Goal: Information Seeking & Learning: Check status

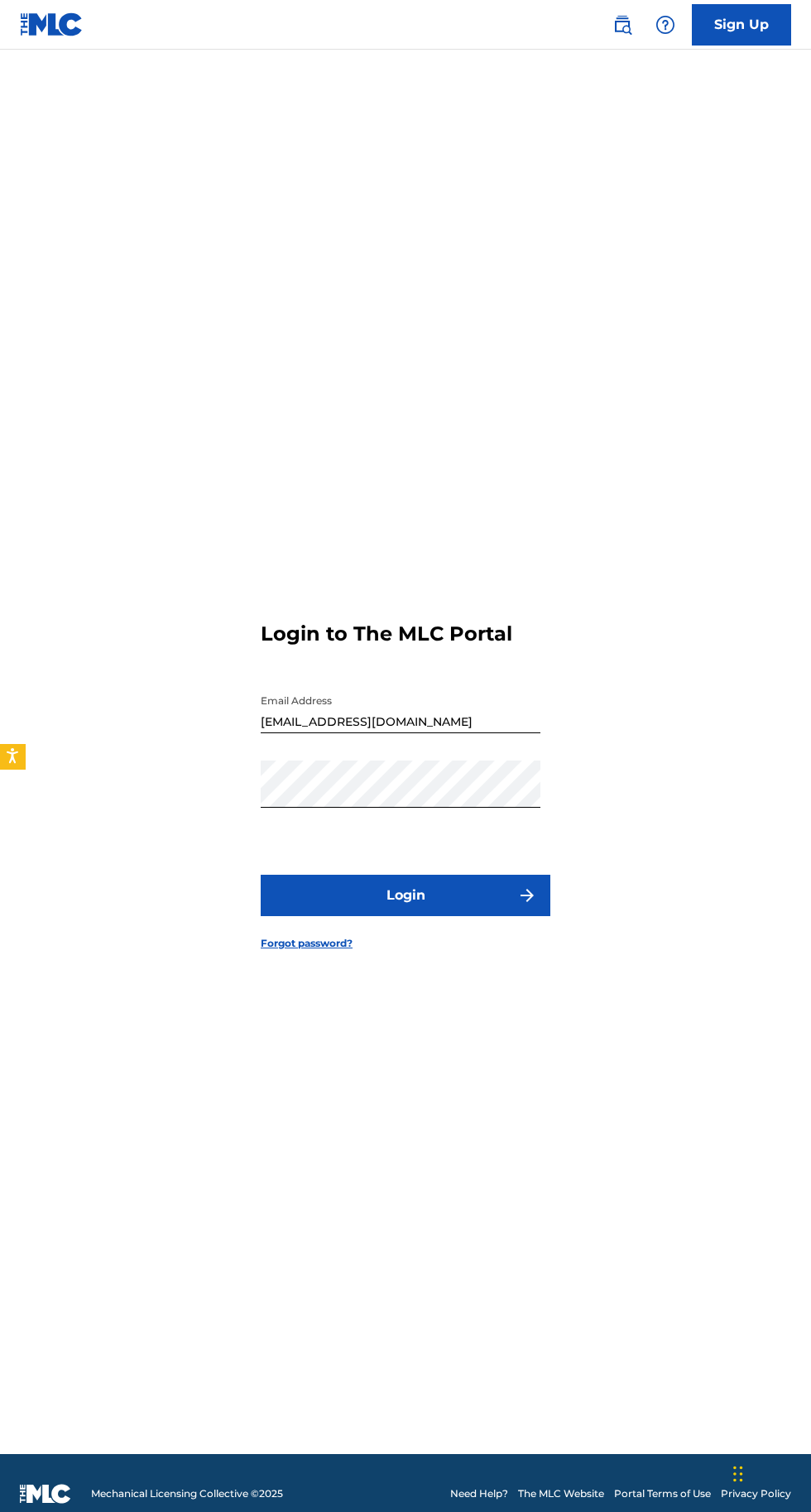
click at [520, 906] on img "submit" at bounding box center [527, 896] width 20 height 20
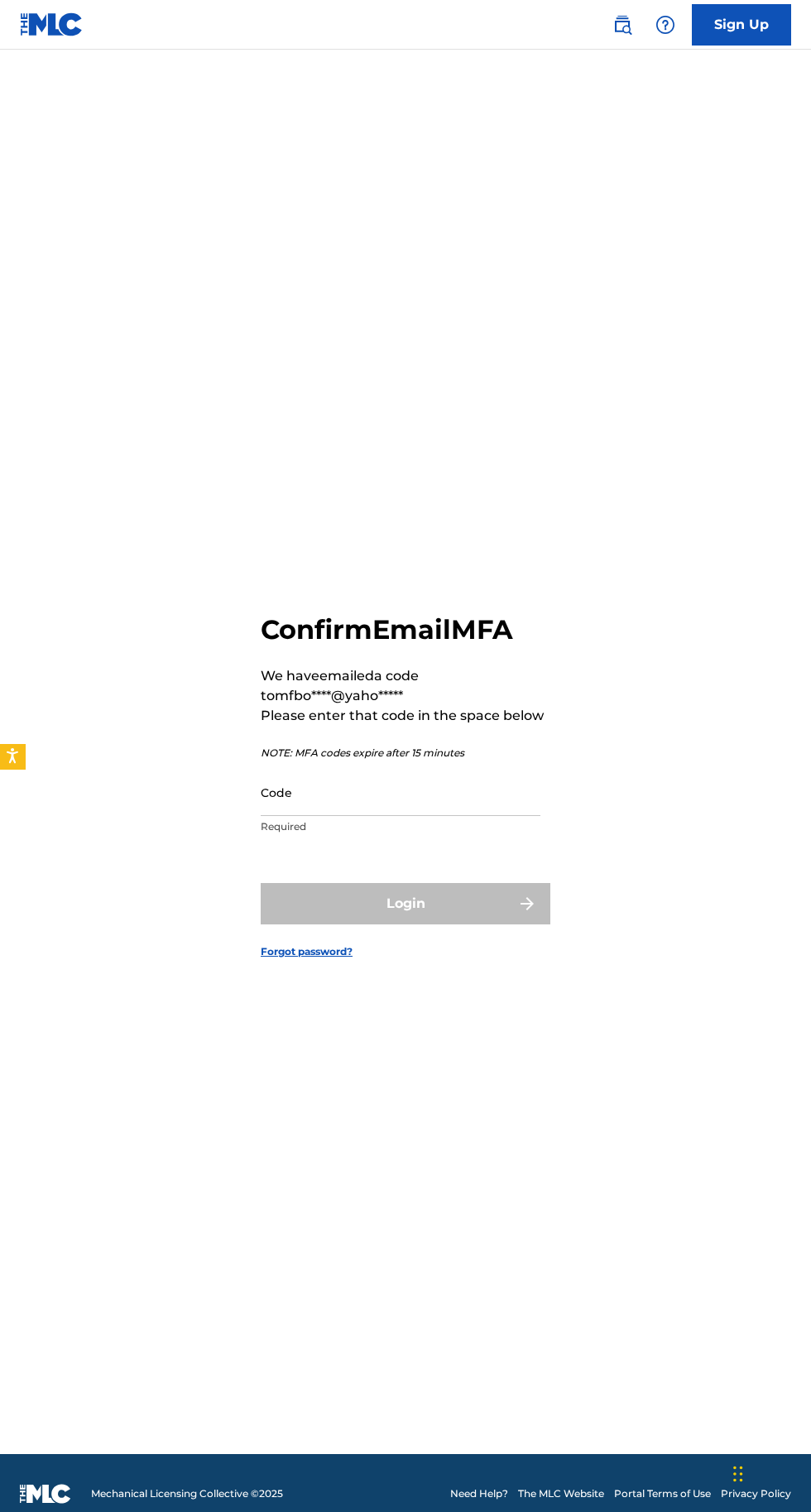
click at [425, 816] on input "Code" at bounding box center [400, 792] width 280 height 47
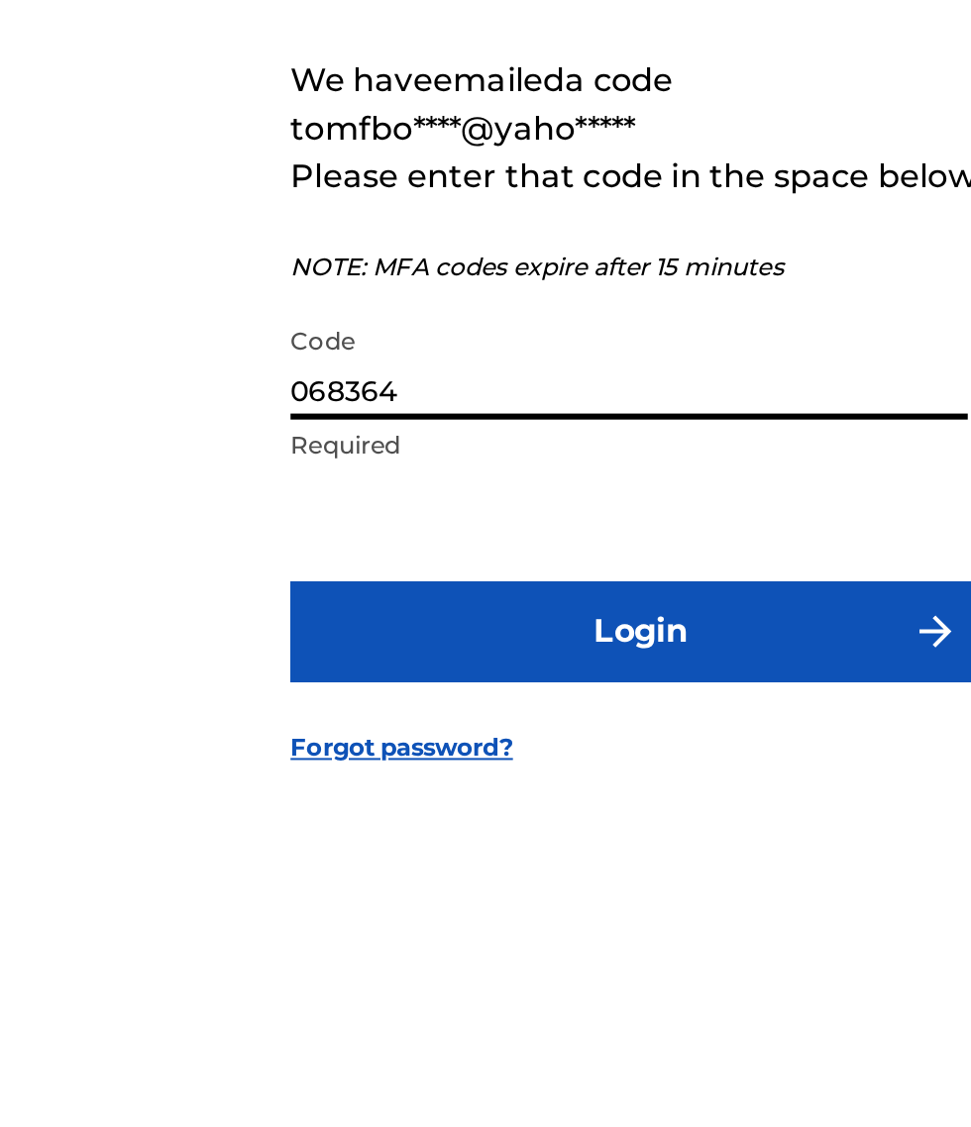
type input "068364"
click at [568, 765] on button "Login" at bounding box center [485, 740] width 347 height 50
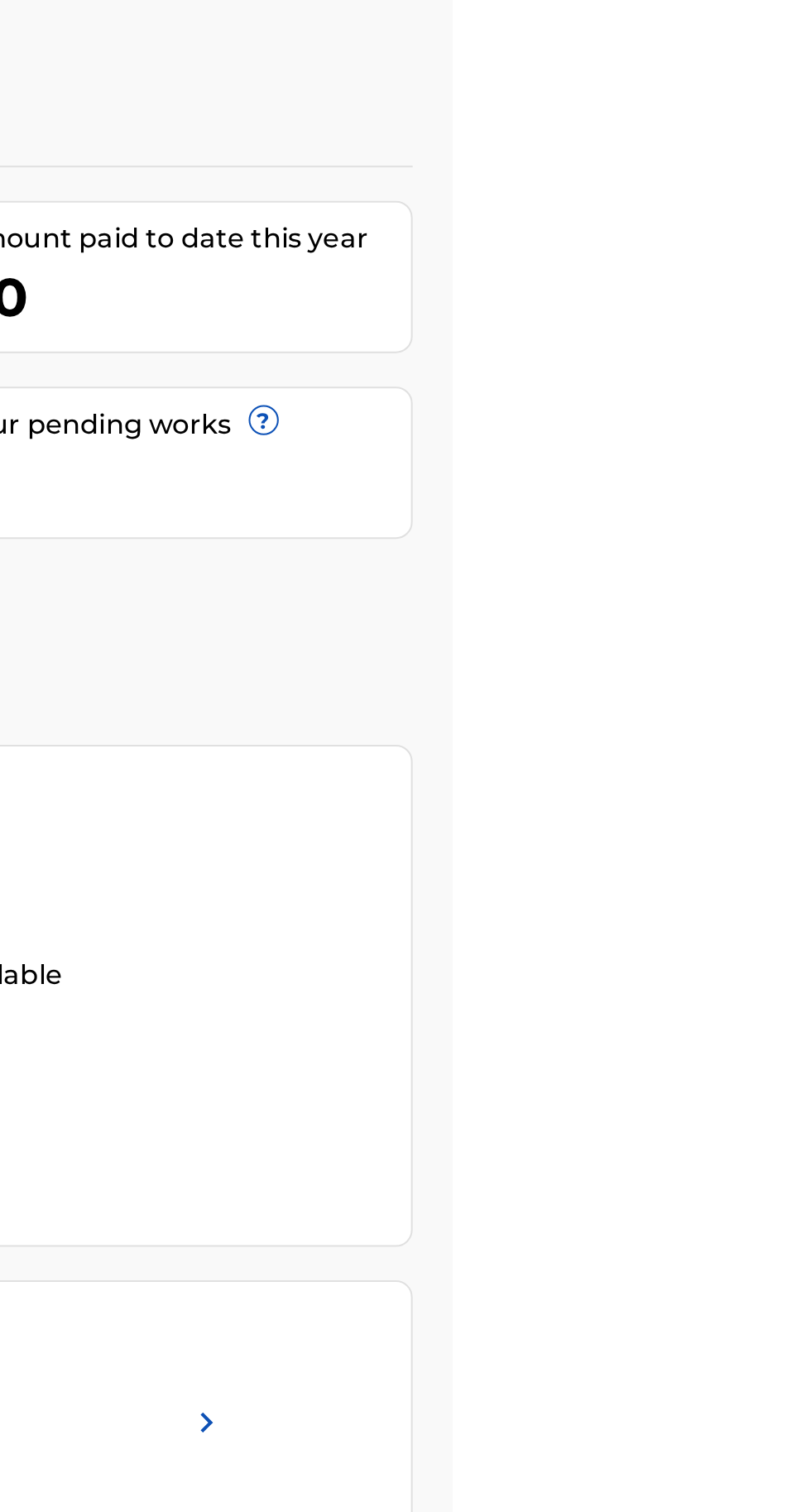
scroll to position [74, 586]
click at [769, 835] on link "View More" at bounding box center [738, 843] width 63 height 18
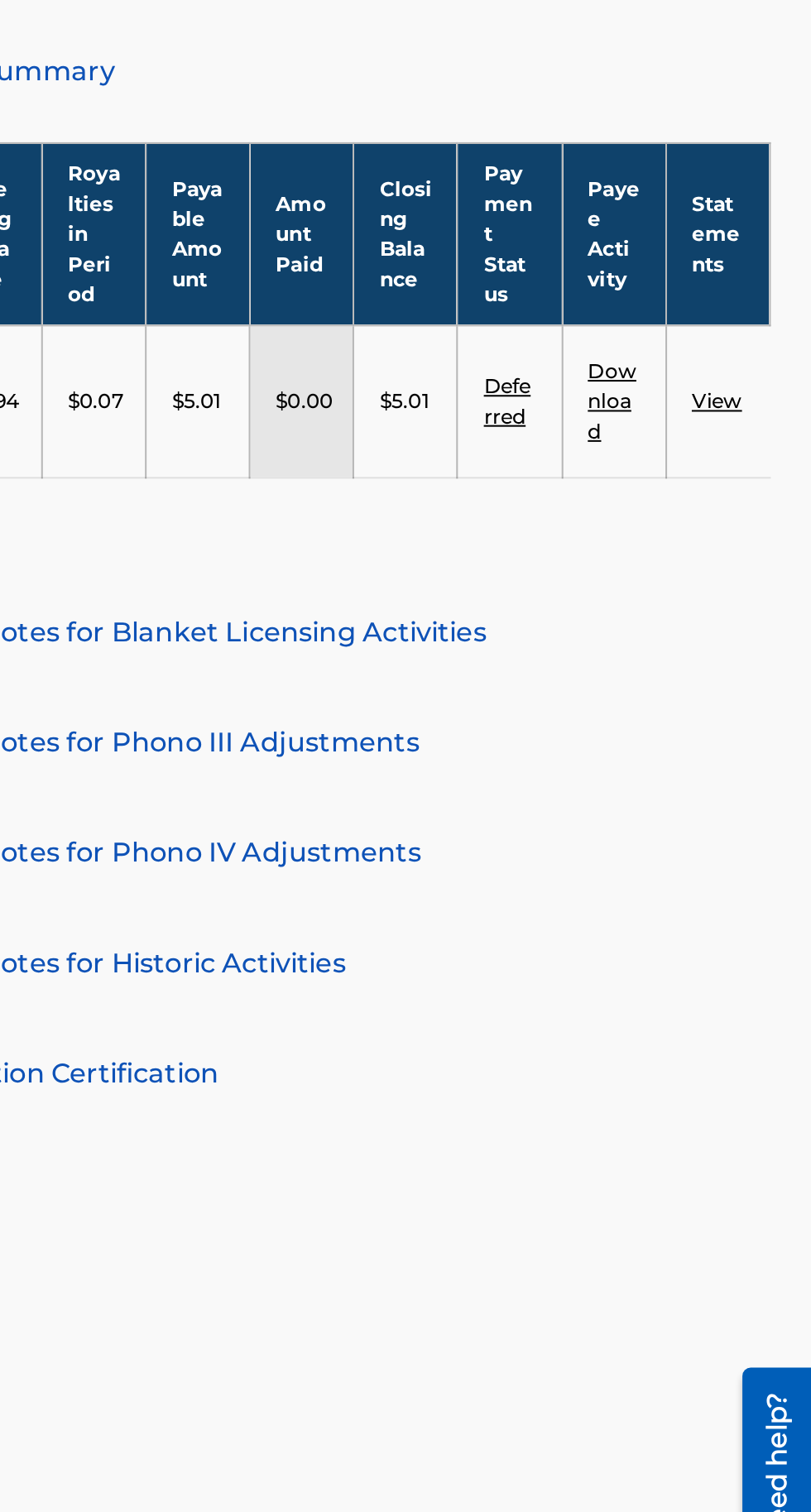
scroll to position [433, 409]
click at [788, 621] on td "View" at bounding box center [764, 631] width 51 height 75
click at [776, 627] on td "View" at bounding box center [764, 631] width 51 height 75
click at [775, 632] on link "View" at bounding box center [764, 631] width 25 height 13
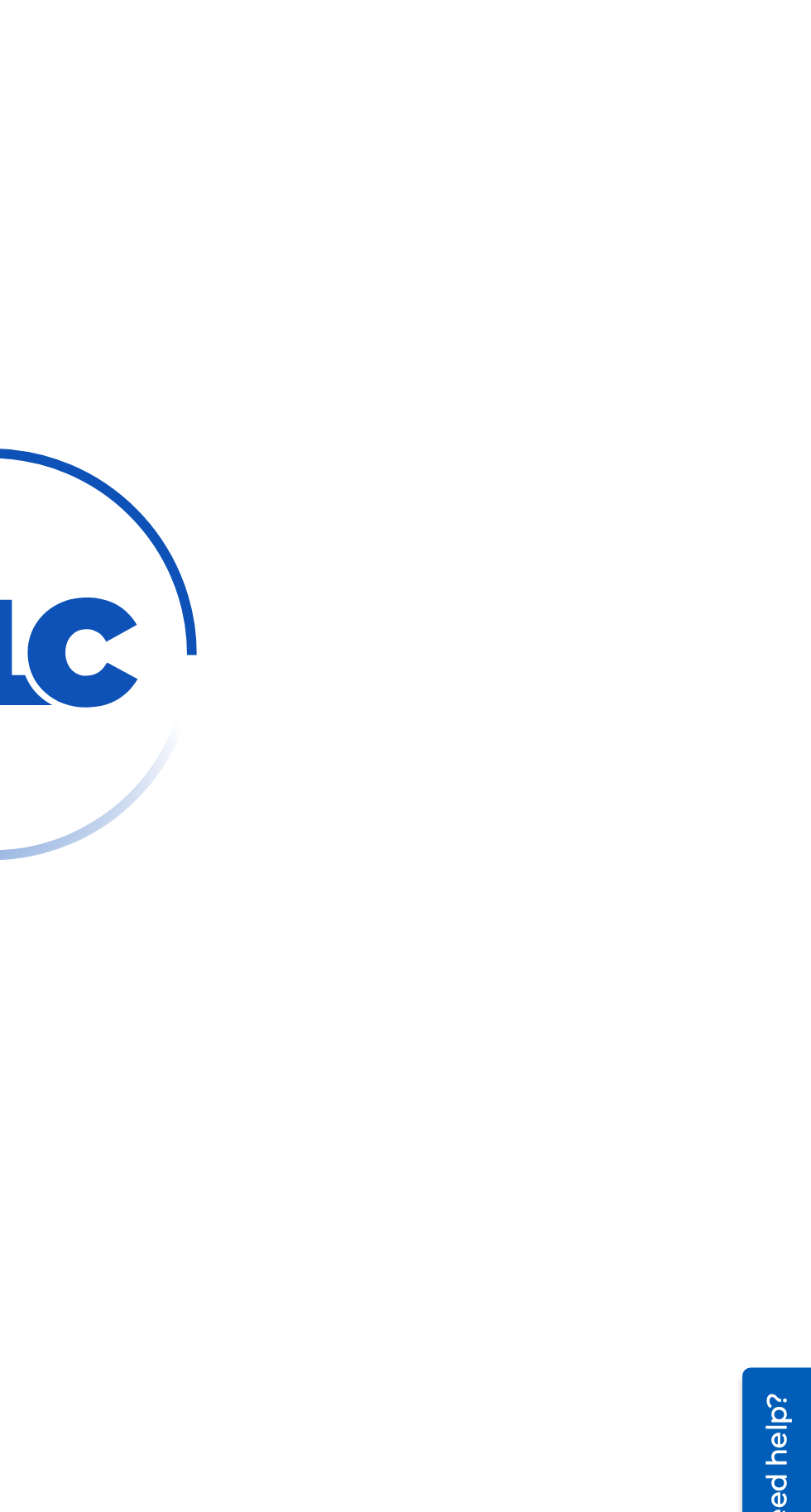
click at [783, 636] on div at bounding box center [405, 756] width 811 height 1512
click at [778, 637] on div at bounding box center [405, 756] width 811 height 1512
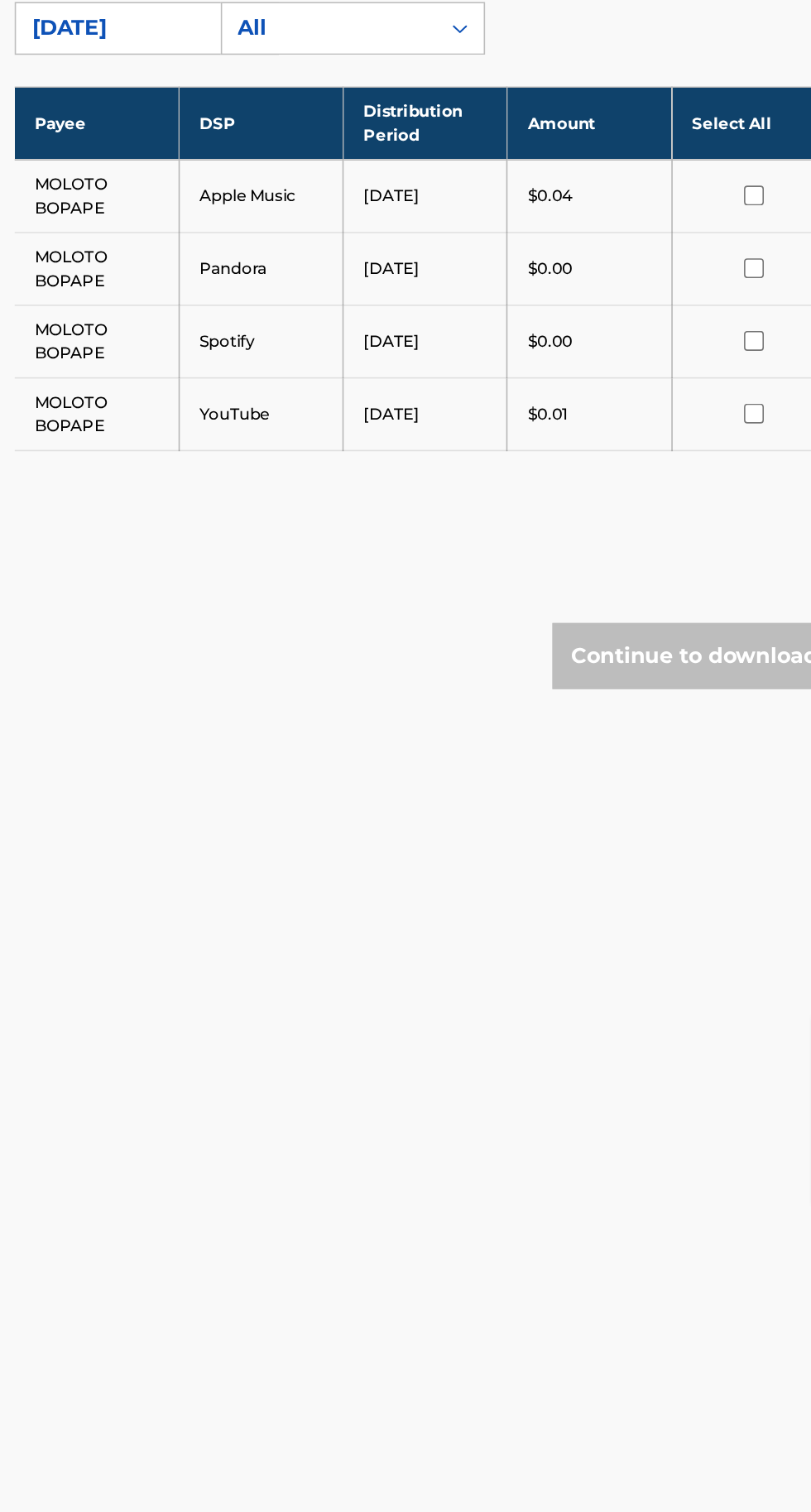
scroll to position [484, 266]
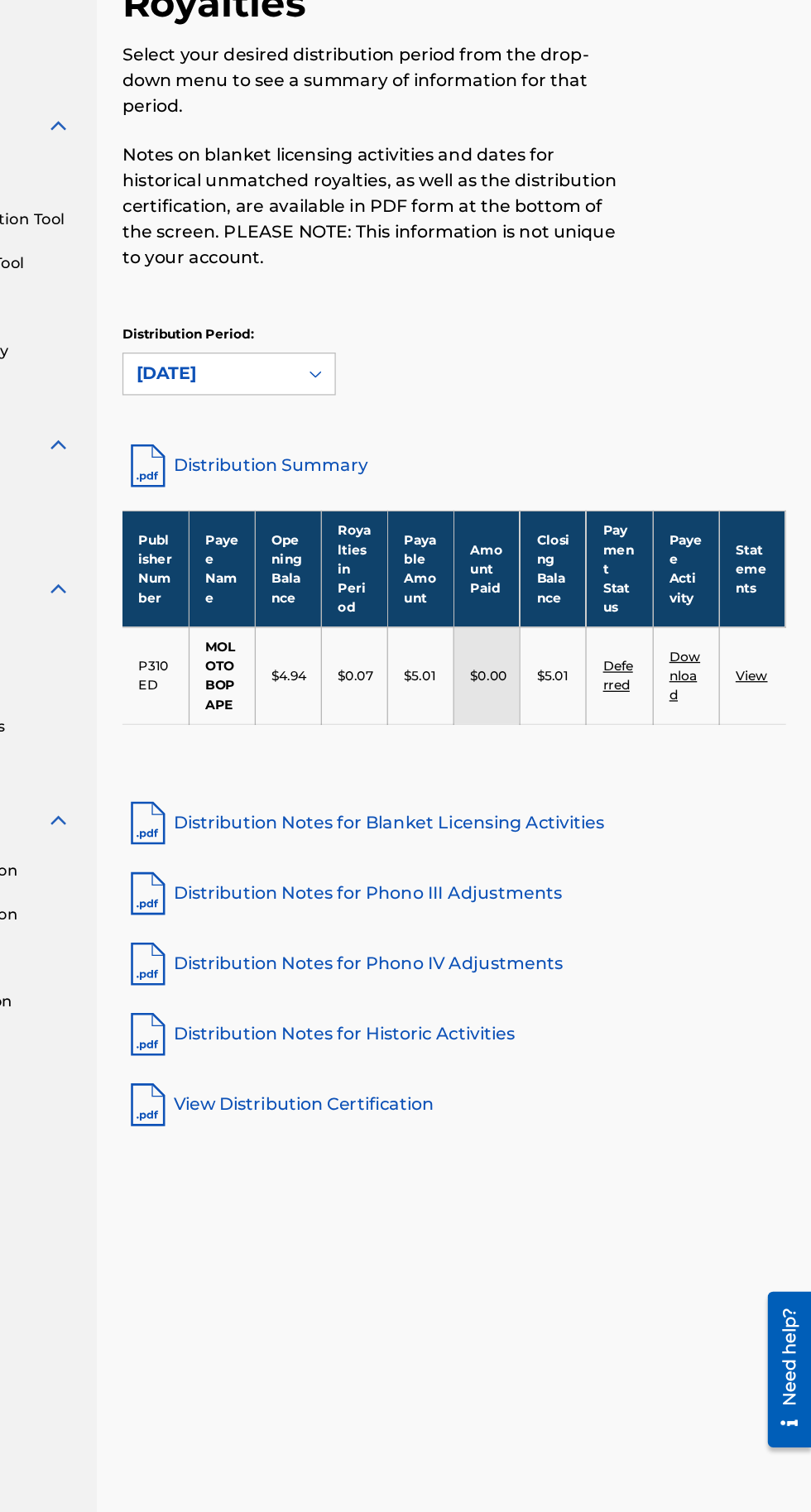
scroll to position [107, 181]
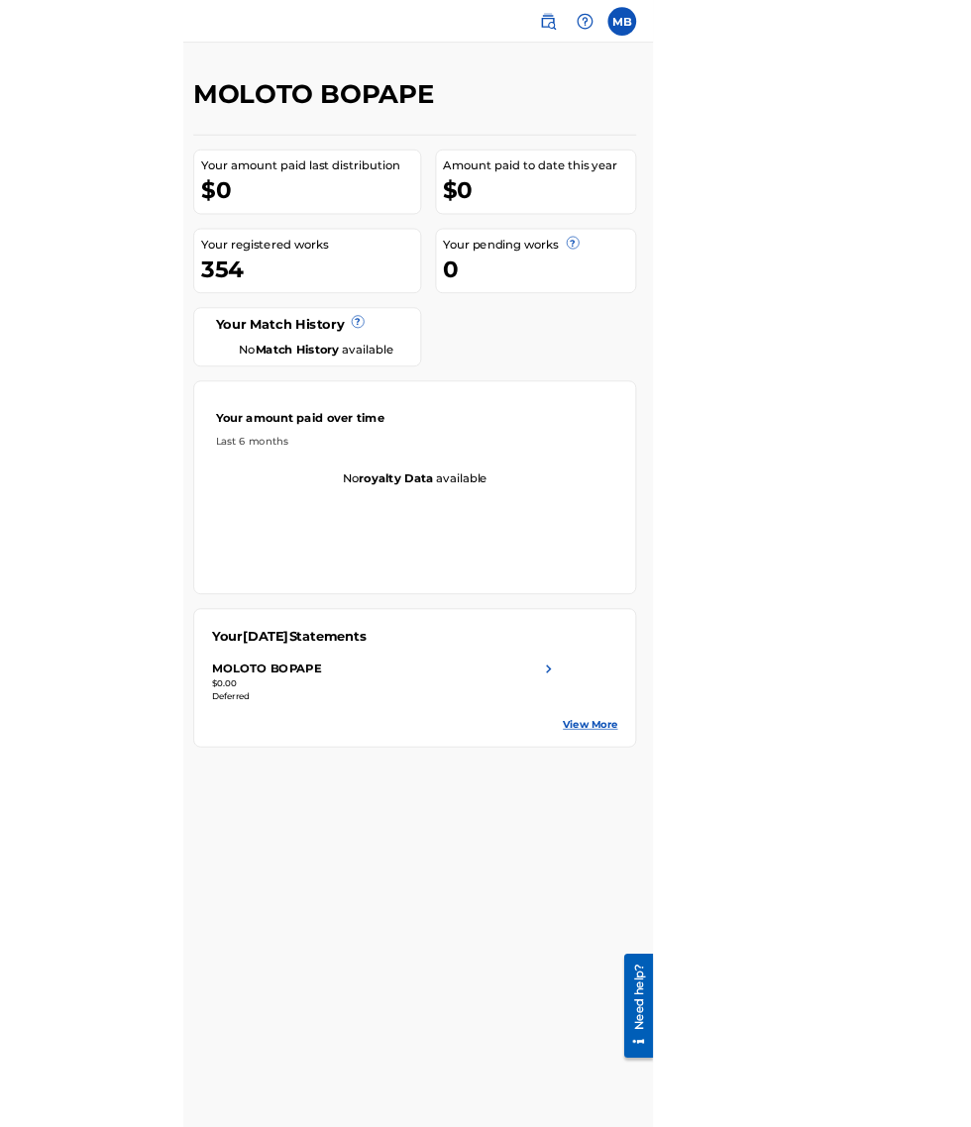
scroll to position [0, 313]
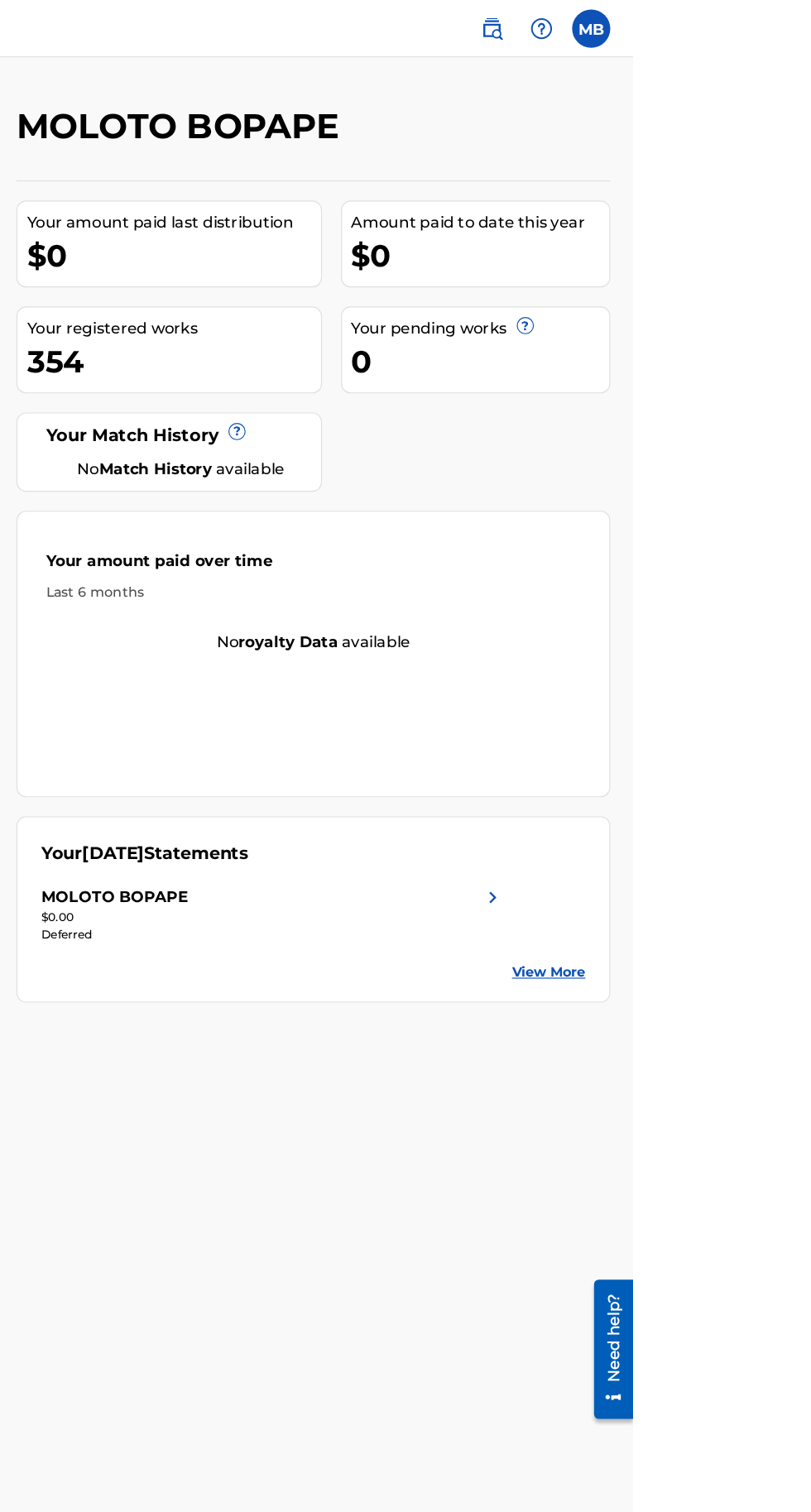
click at [791, 23] on label at bounding box center [774, 25] width 33 height 33
click at [774, 25] on input "MB Moloto Bopape mfbopape@yahoo.com Notification Preferences Profile Log out" at bounding box center [774, 25] width 0 height 0
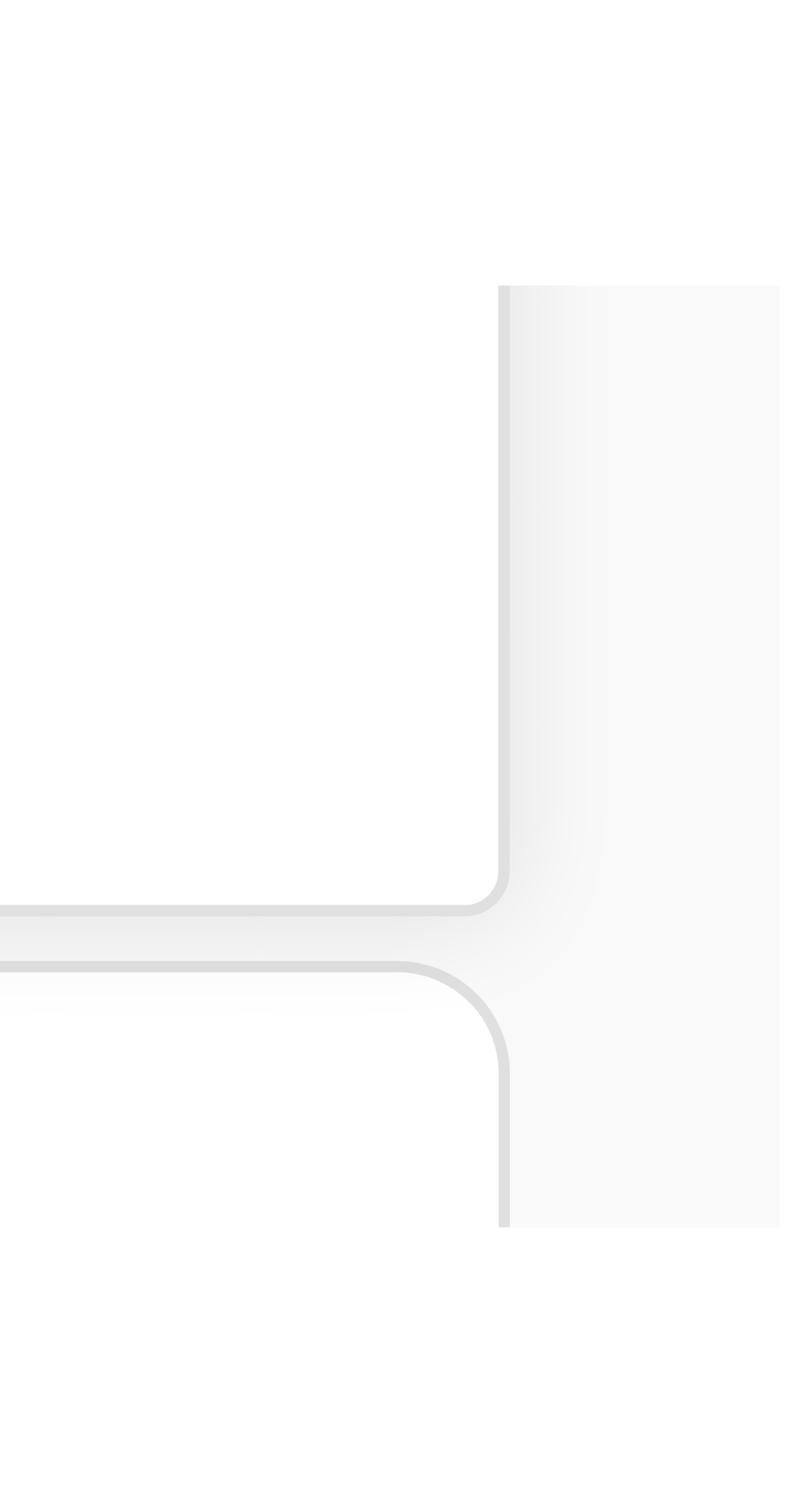
scroll to position [216, 753]
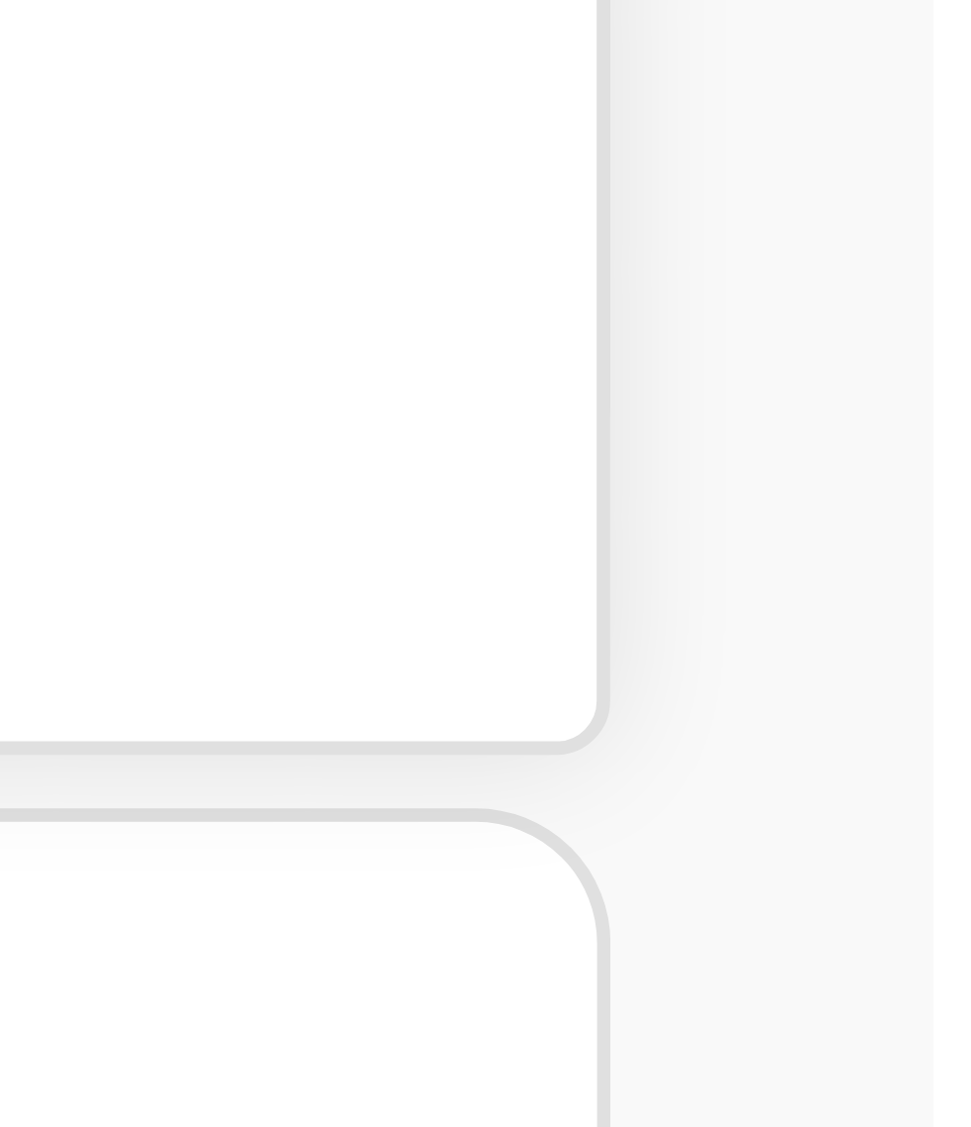
click at [950, 280] on div "Member MB MB Moloto Bopape mfbopape@yahoo.com Notification Preferences Profile …" at bounding box center [485, 614] width 971 height 1228
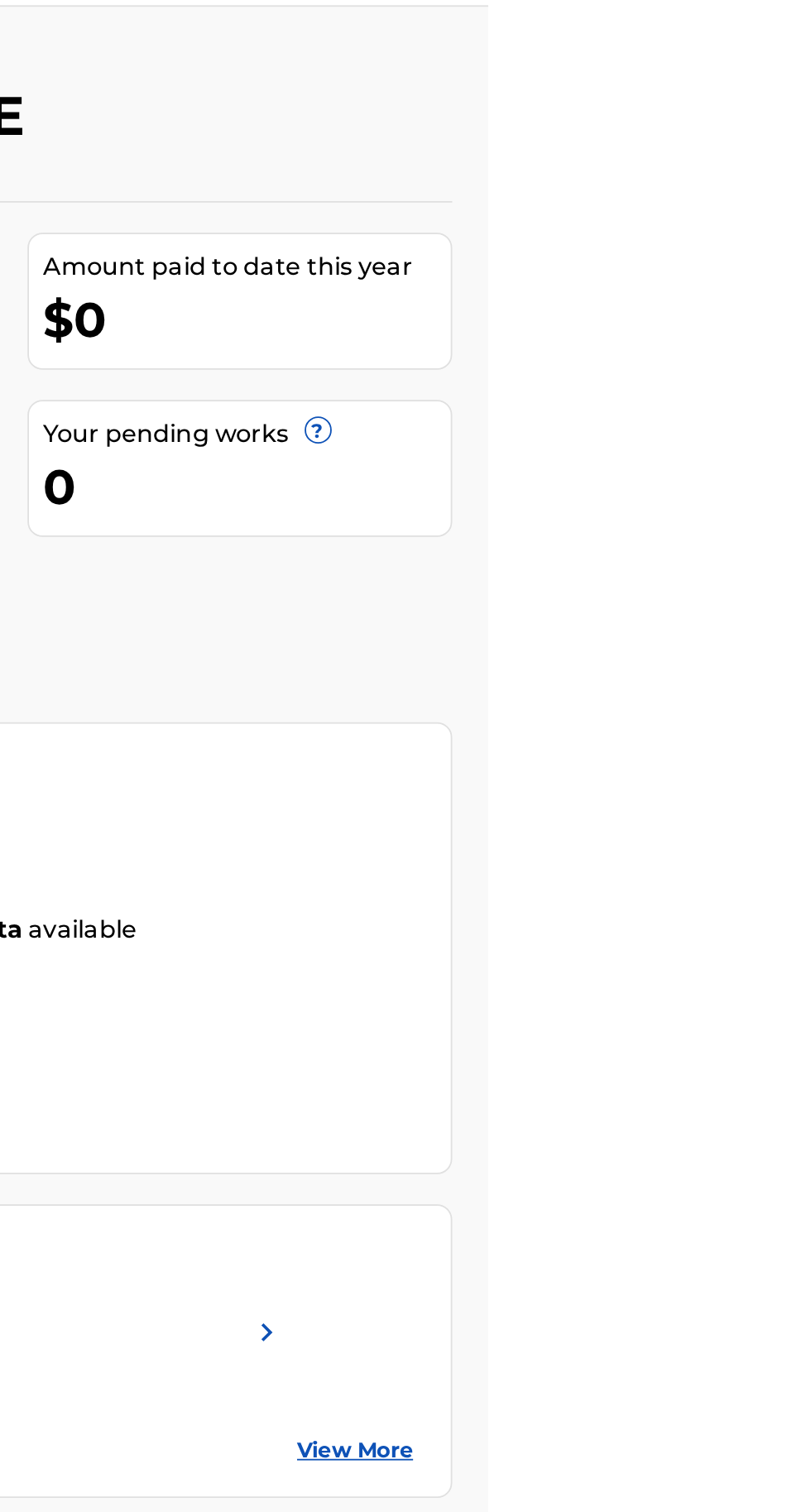
scroll to position [45, 542]
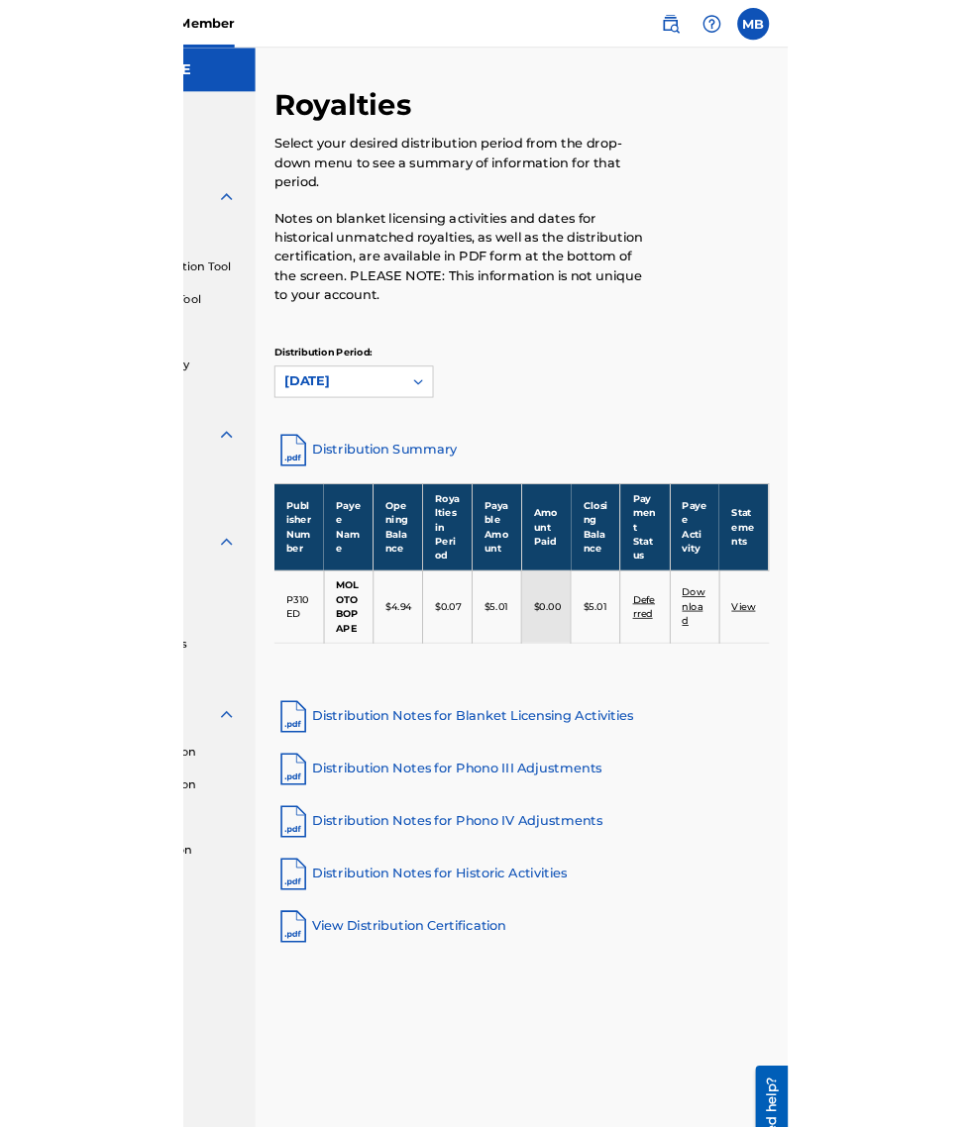
scroll to position [0, 217]
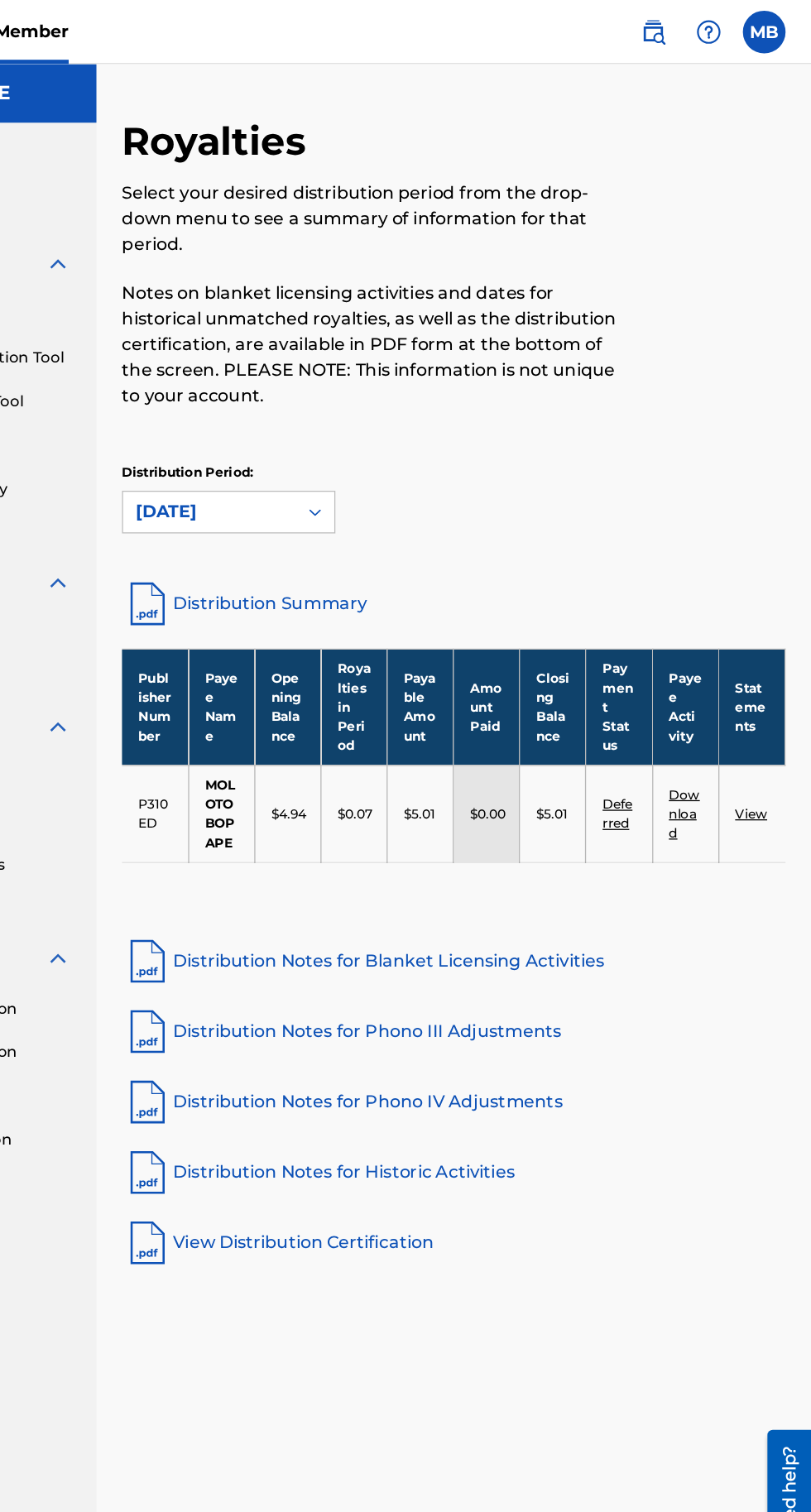
click at [787, 21] on label at bounding box center [774, 25] width 33 height 33
click at [774, 25] on input "MB Moloto Bopape mfbopape@yahoo.com Notification Preferences Profile Log out" at bounding box center [774, 25] width 0 height 0
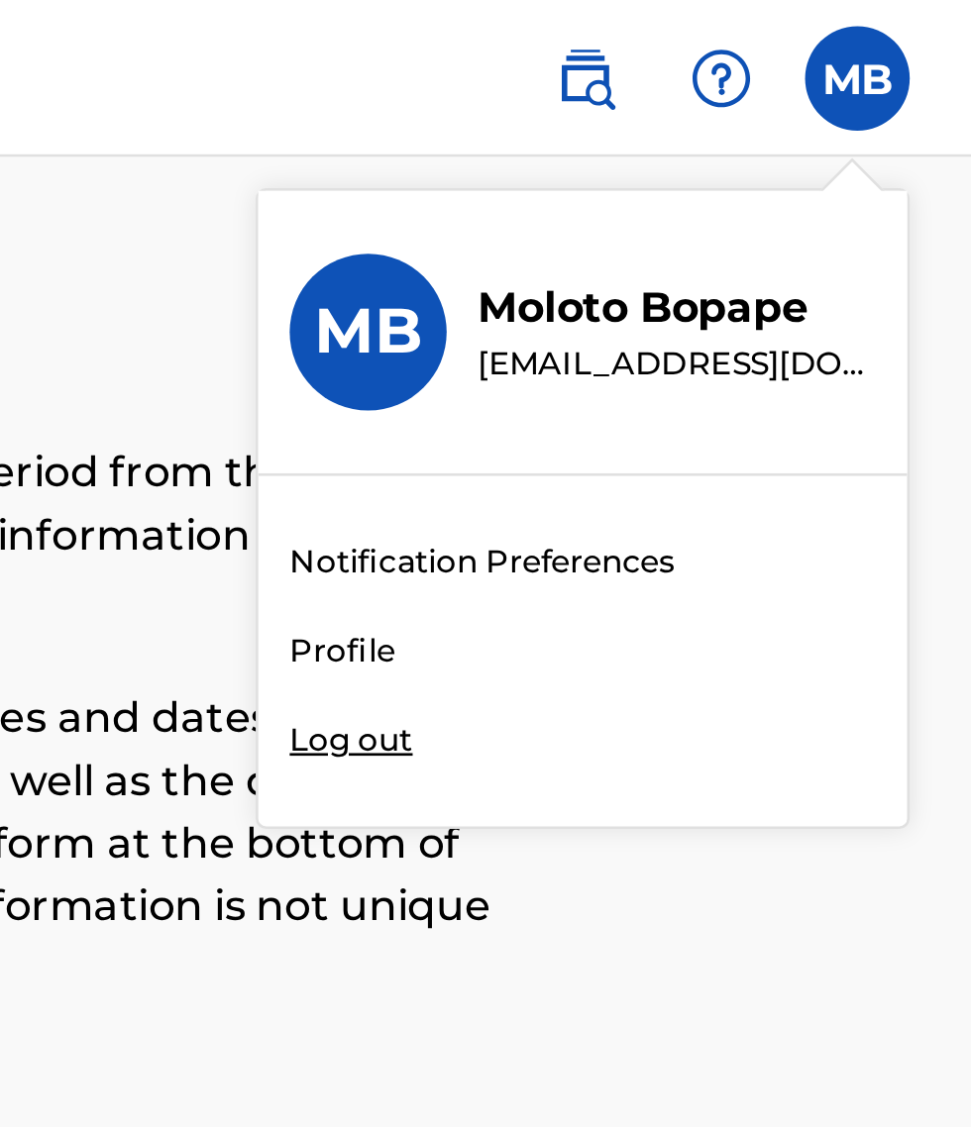
scroll to position [0, 602]
click at [744, 282] on div "Member MB MB Moloto Bopape mfbopape@yahoo.com Notification Preferences Profile …" at bounding box center [485, 636] width 971 height 1273
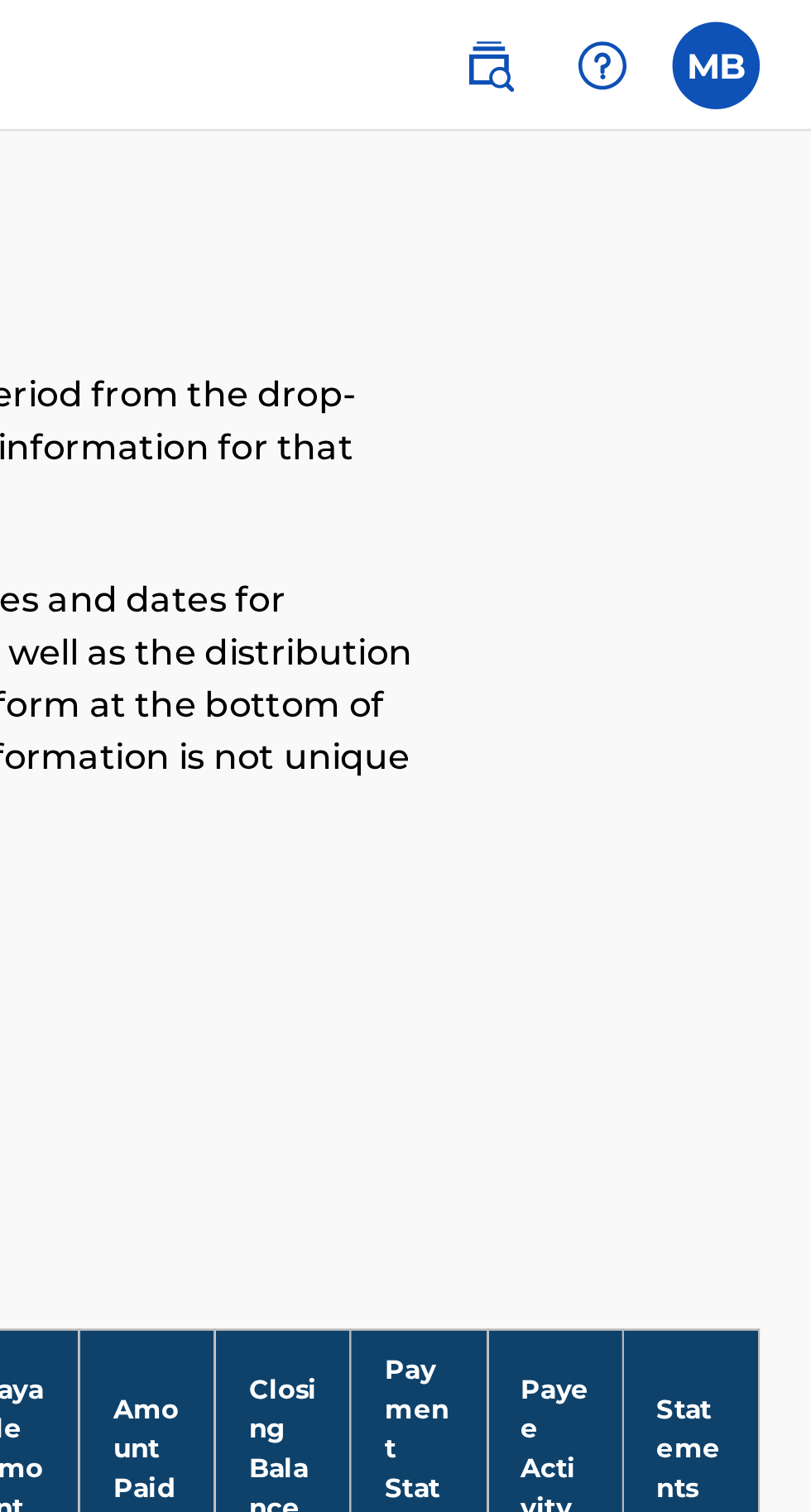
click at [785, 19] on label at bounding box center [774, 25] width 33 height 33
click at [774, 25] on input "MB Moloto Bopape mfbopape@yahoo.com Notification Preferences Profile Log out" at bounding box center [774, 25] width 0 height 0
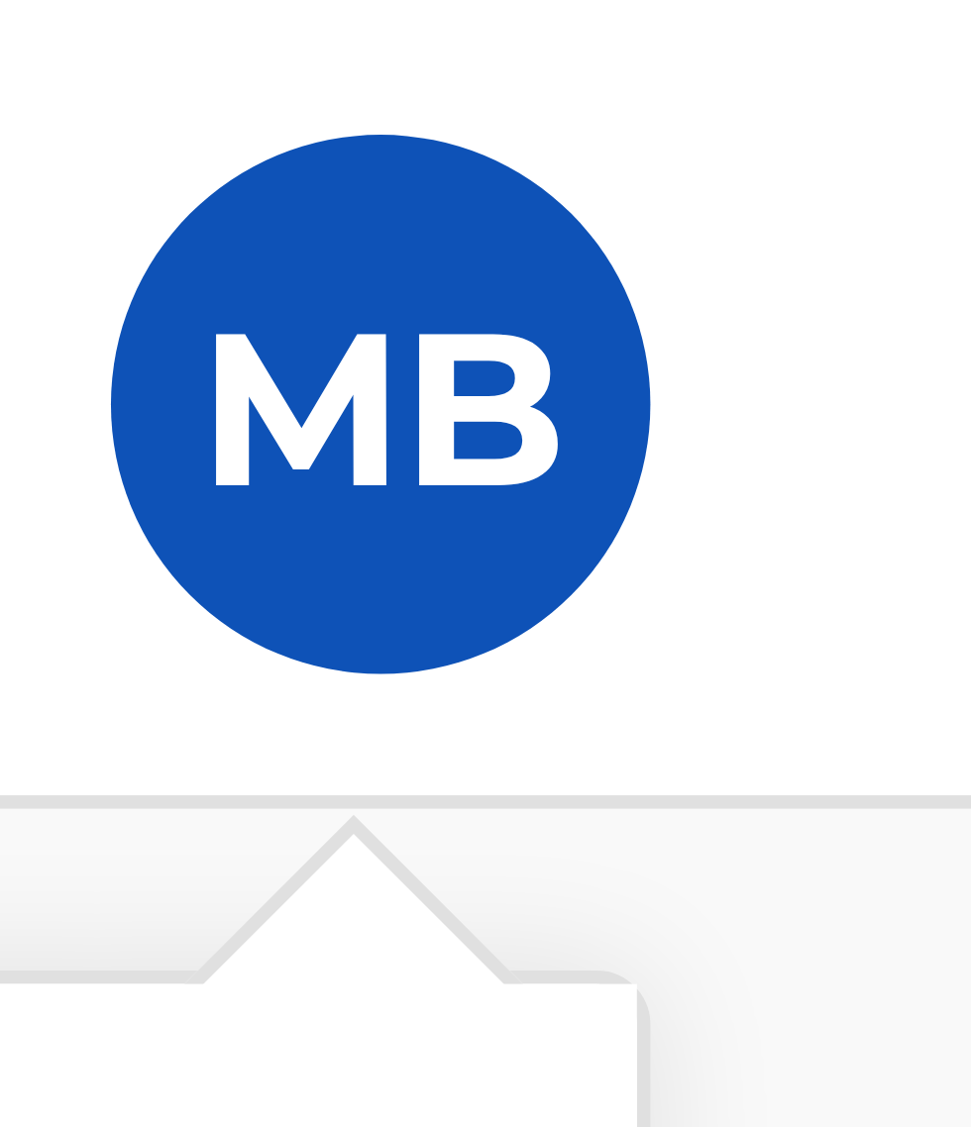
scroll to position [1, 898]
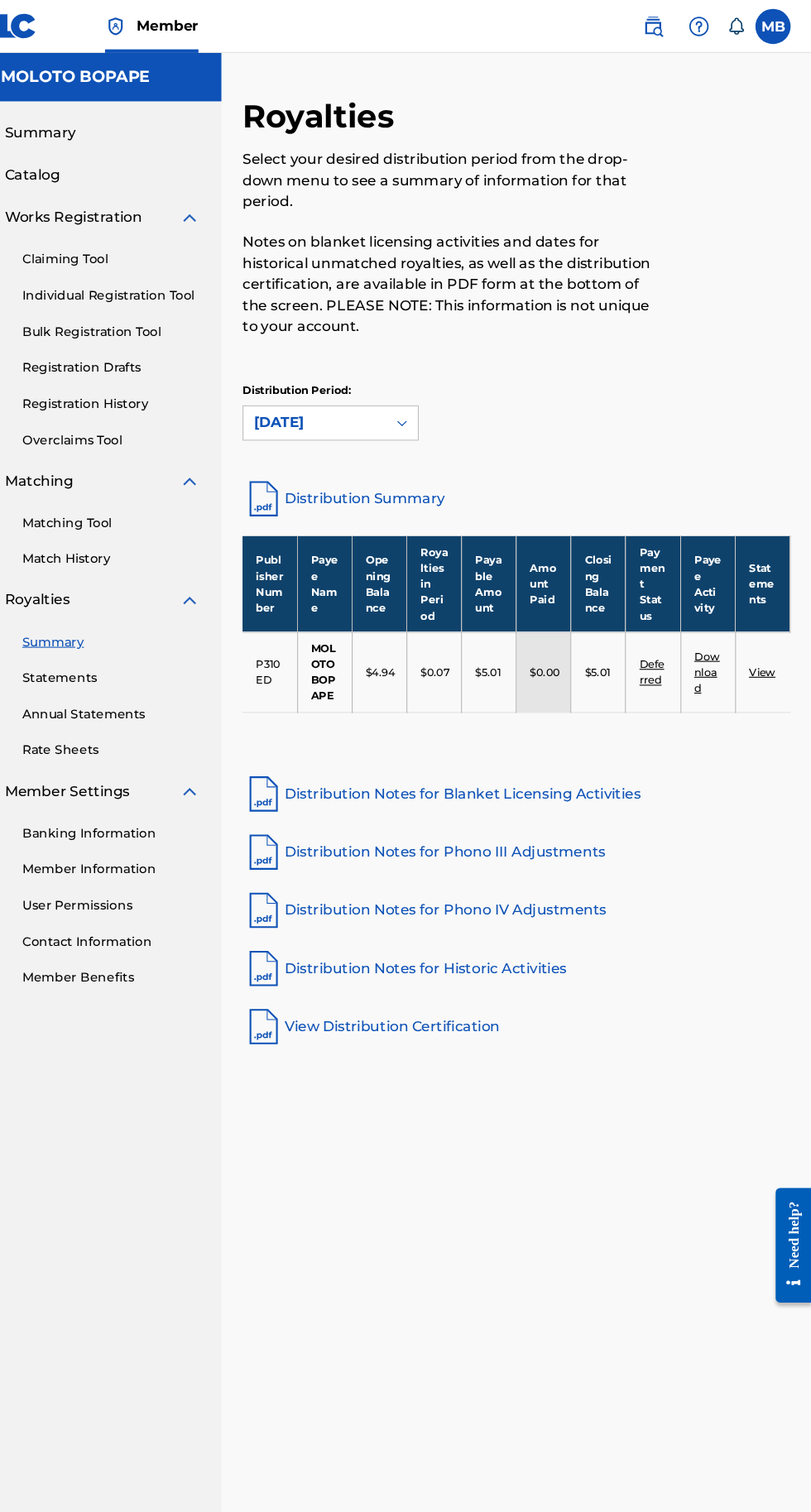
scroll to position [0, 48]
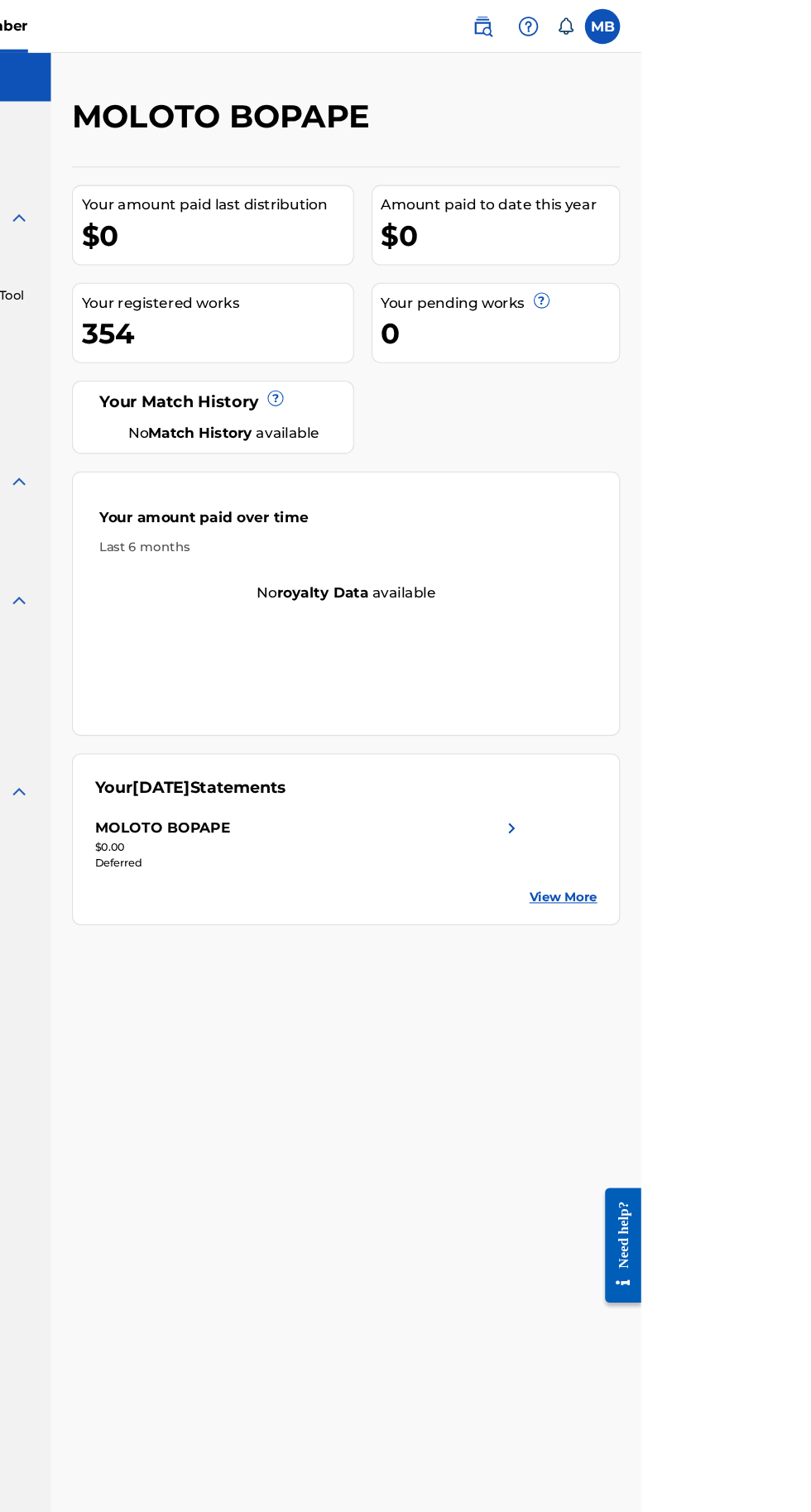
scroll to position [0, 209]
click at [791, 13] on label at bounding box center [774, 25] width 33 height 33
click at [774, 25] on input "MB Moloto Bopape [EMAIL_ADDRESS][DOMAIN_NAME] Notification Preferences Profile …" at bounding box center [774, 25] width 0 height 0
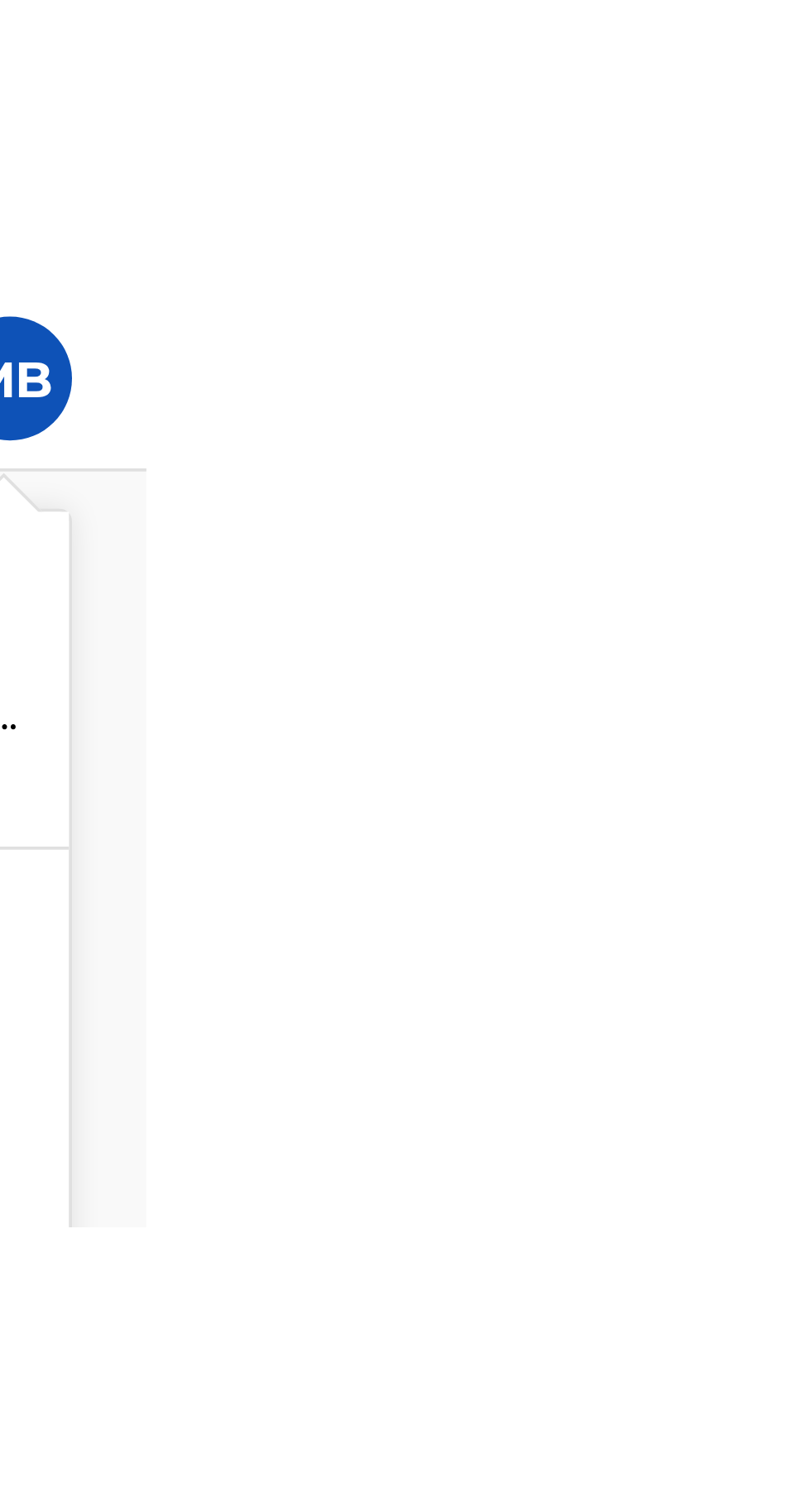
scroll to position [0, 710]
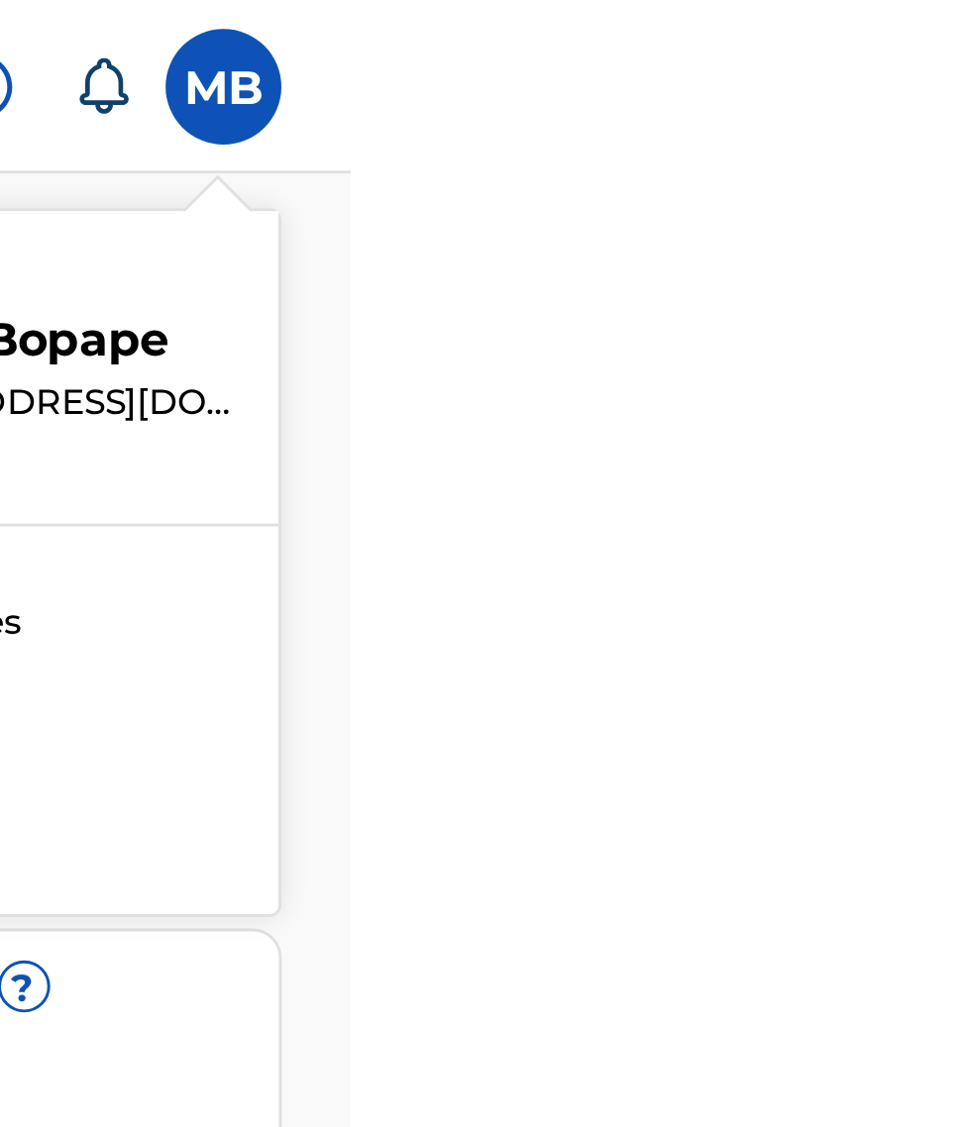
click at [951, 280] on div "Member MB MB Moloto Bopape [EMAIL_ADDRESS][DOMAIN_NAME] Notification Preference…" at bounding box center [485, 614] width 971 height 1228
